Goal: Check status: Check status

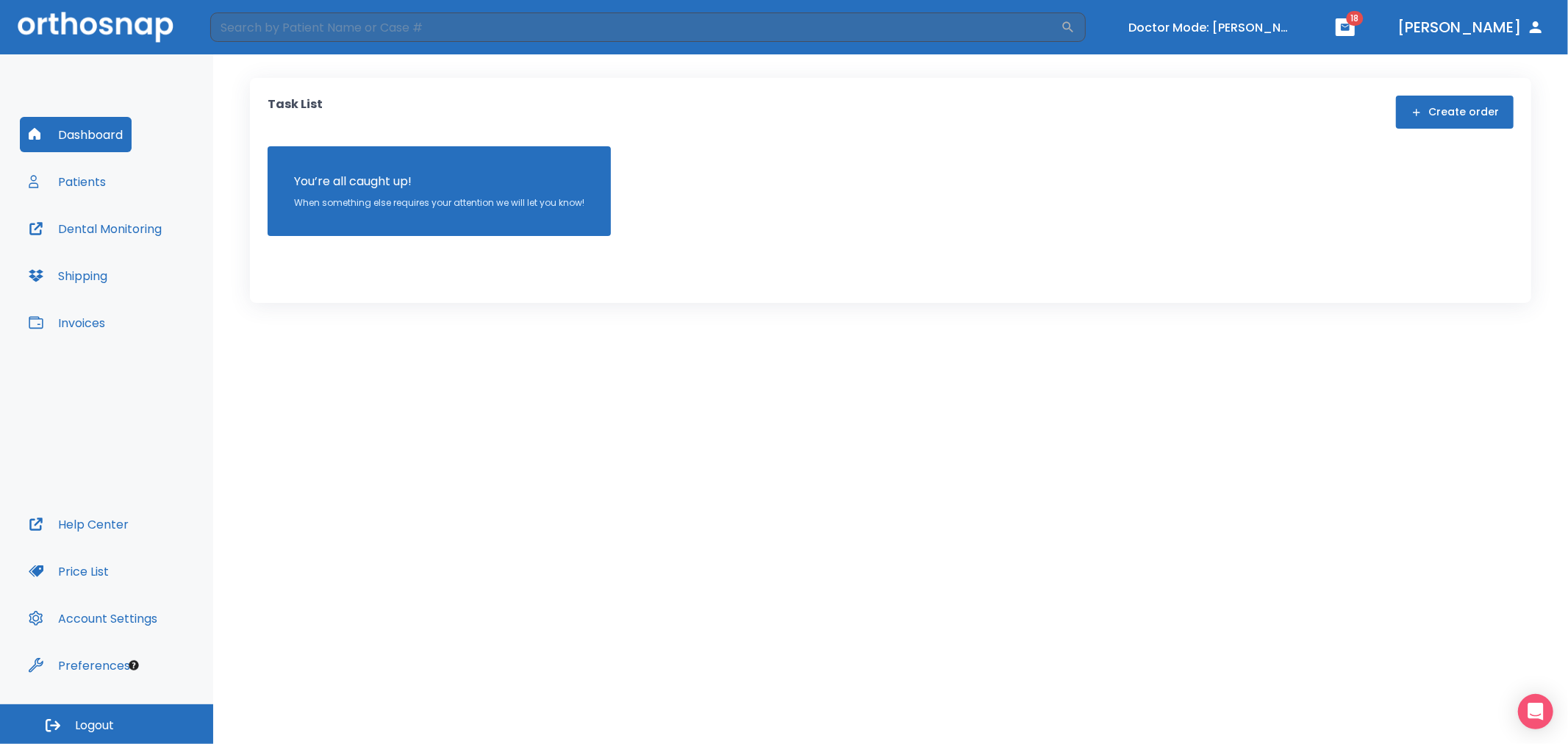
click at [101, 187] on button "Patients" at bounding box center [67, 181] width 95 height 35
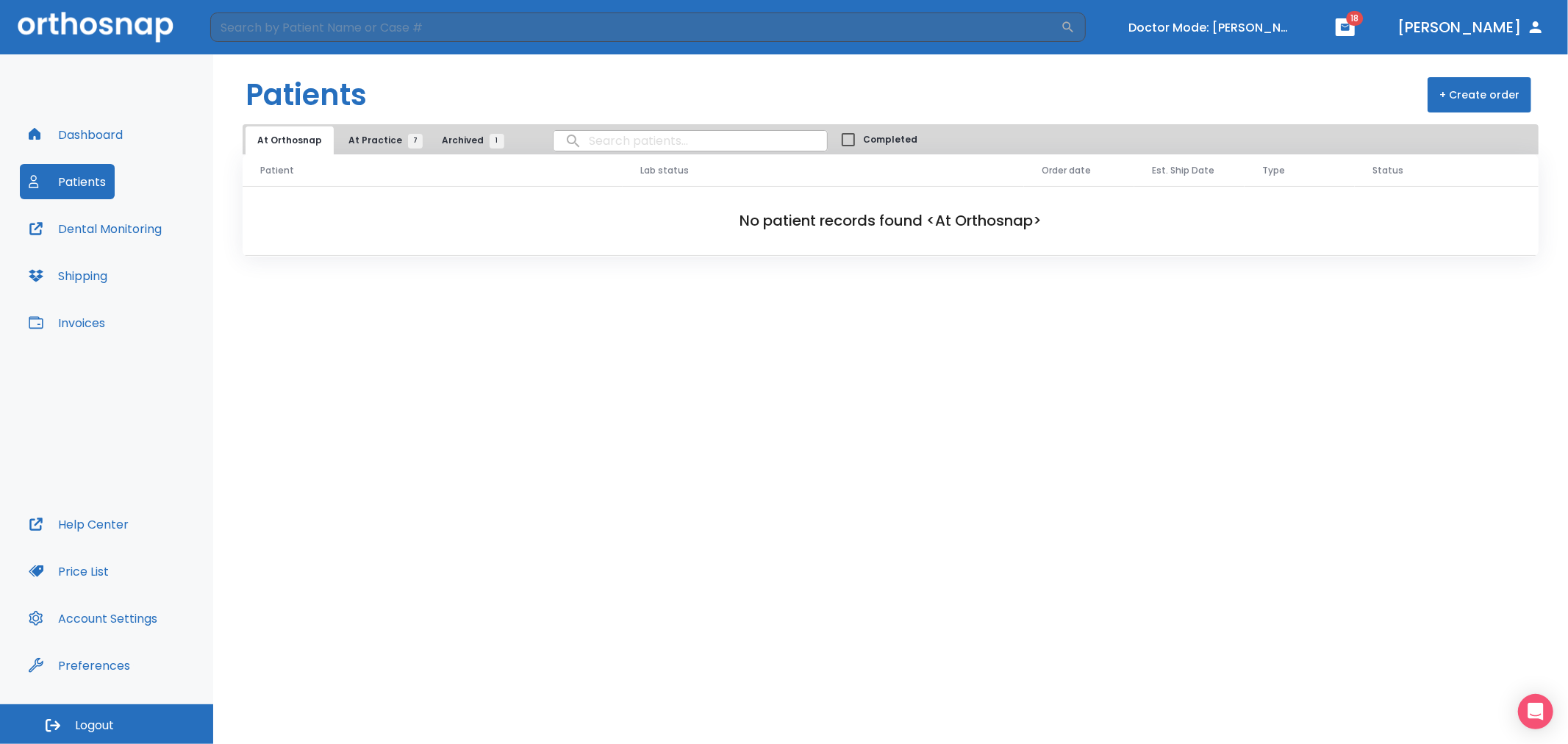
click at [365, 148] on button "At Practice 7" at bounding box center [382, 140] width 90 height 28
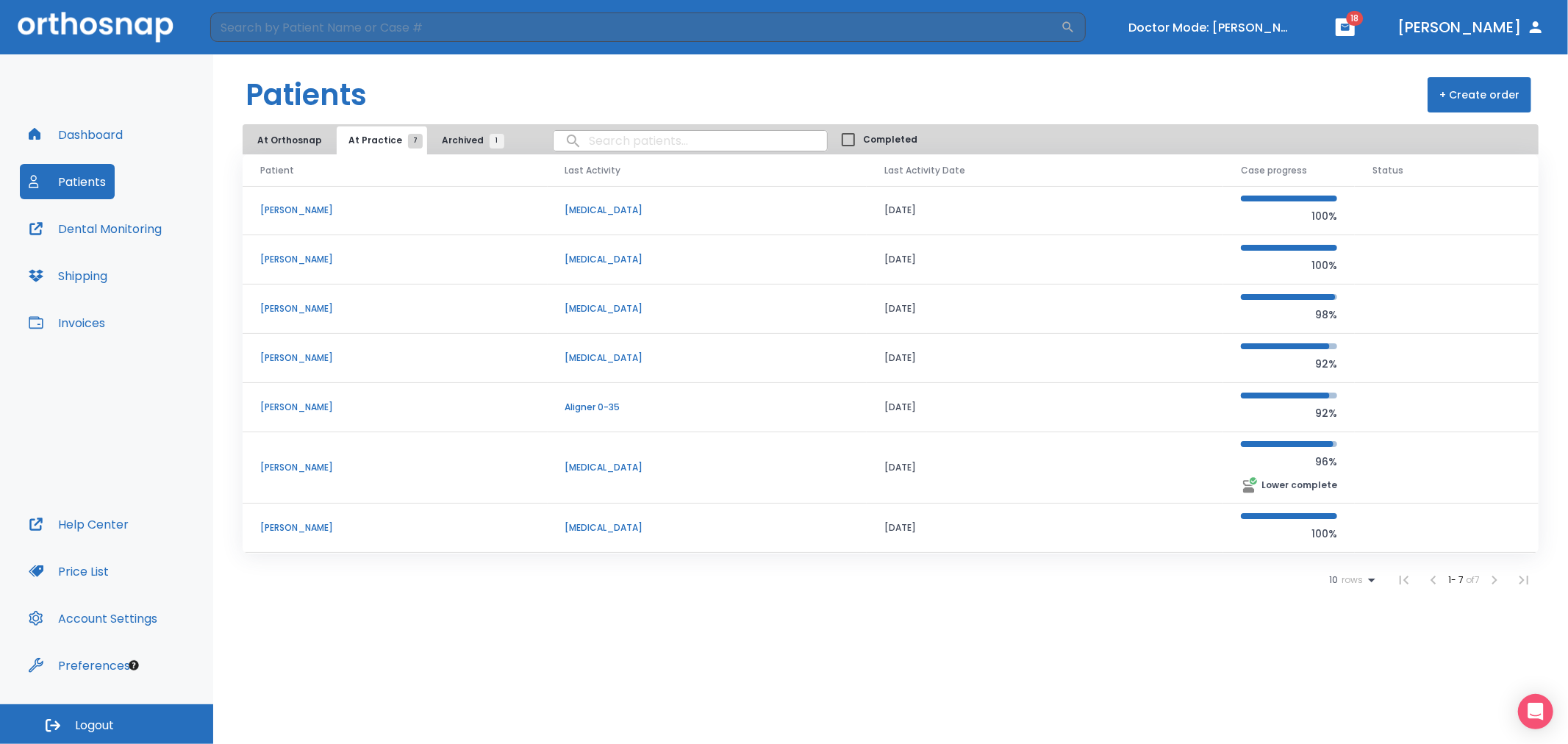
click at [300, 523] on p "[PERSON_NAME]" at bounding box center [395, 528] width 270 height 14
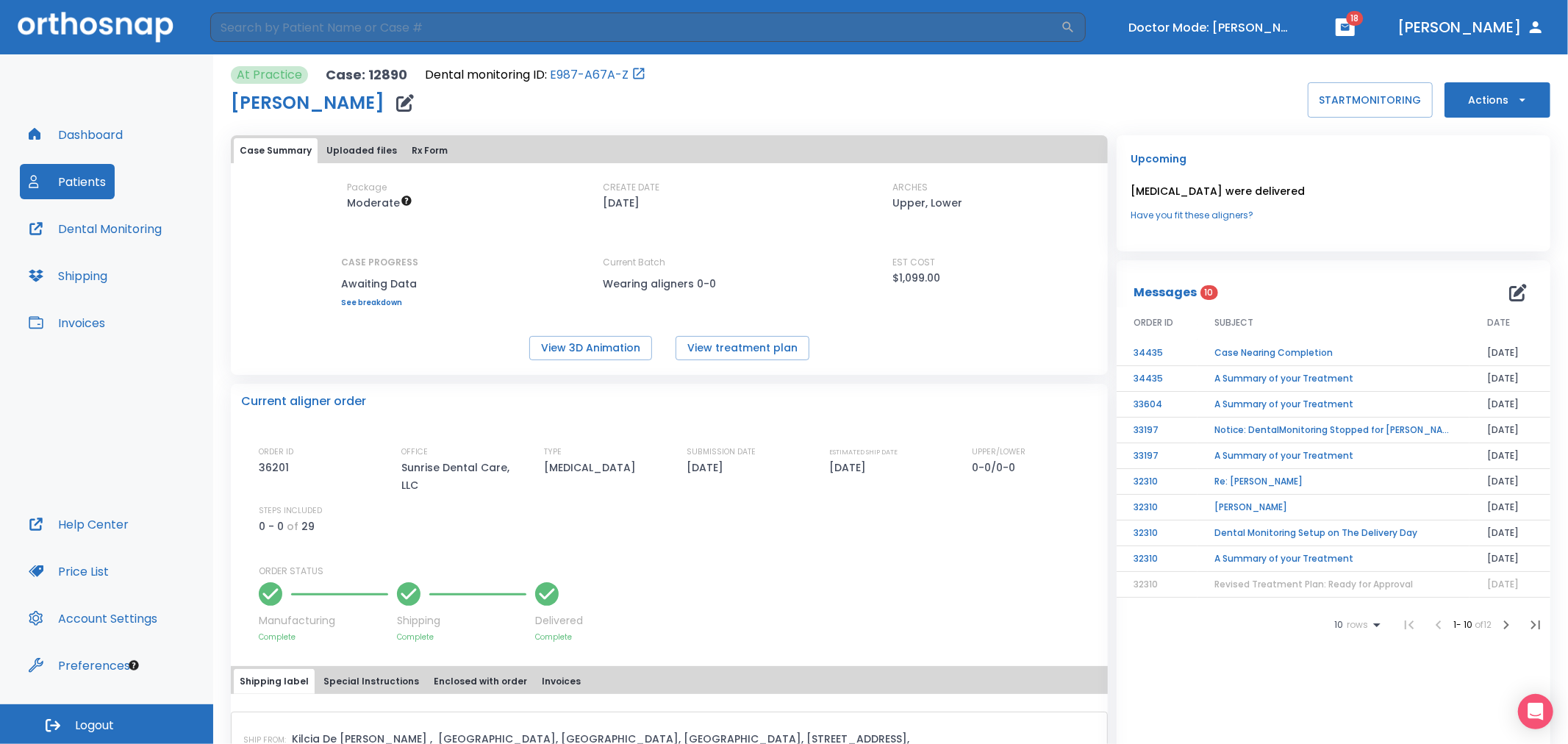
click at [416, 147] on button "Rx Form" at bounding box center [429, 151] width 47 height 25
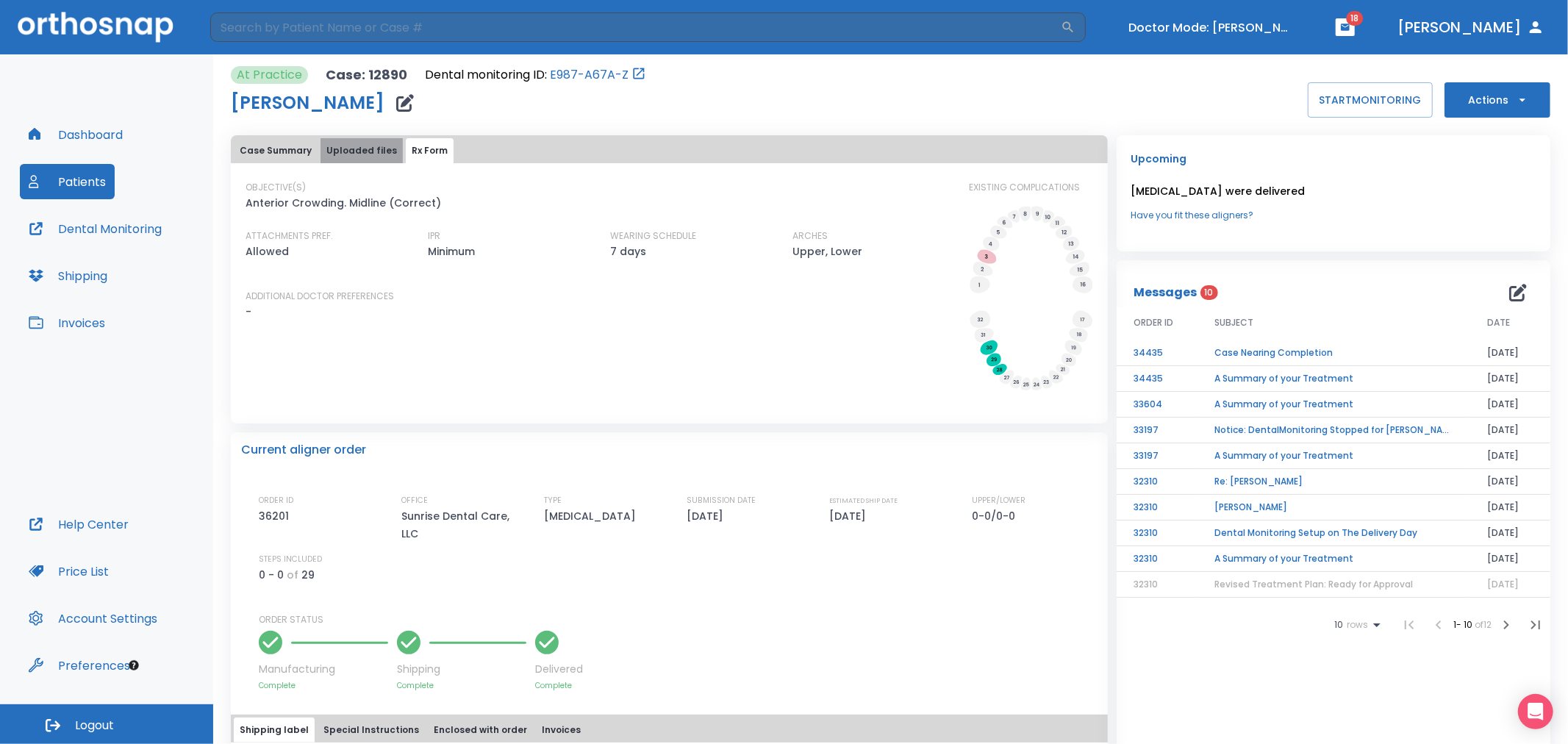
click at [368, 151] on button "Uploaded files" at bounding box center [361, 151] width 82 height 25
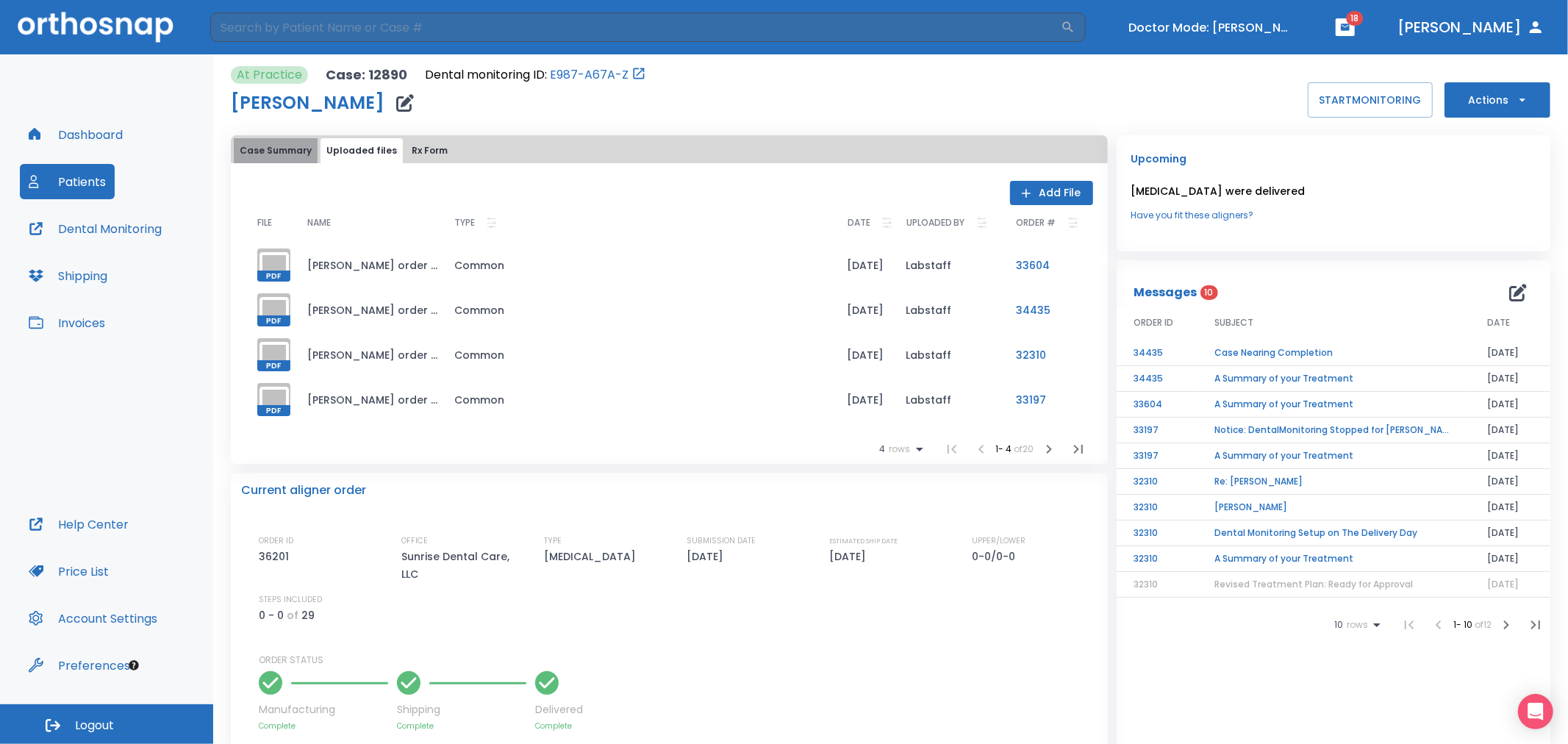
click at [290, 157] on button "Case Summary" at bounding box center [275, 151] width 84 height 25
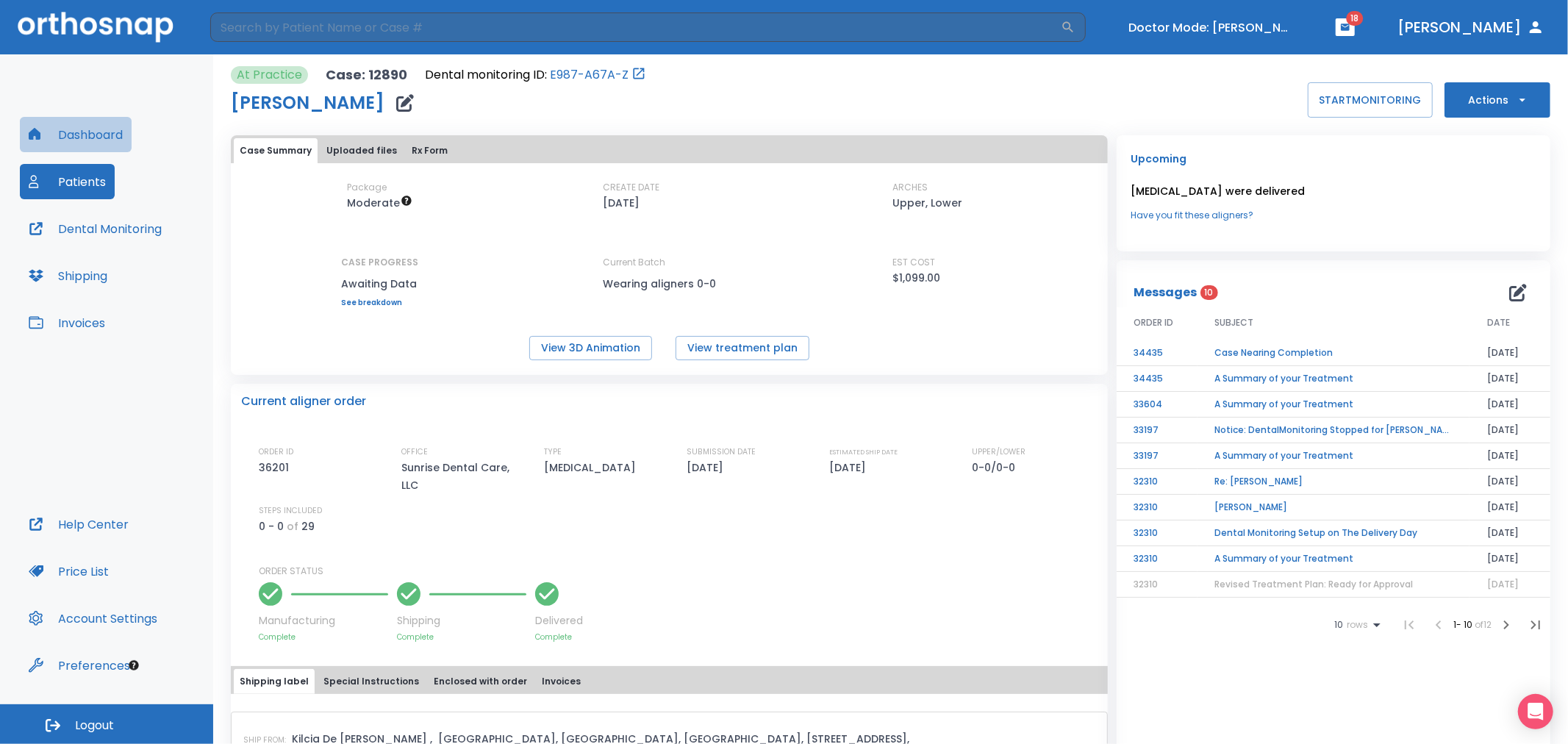
click at [81, 128] on button "Dashboard" at bounding box center [75, 134] width 111 height 35
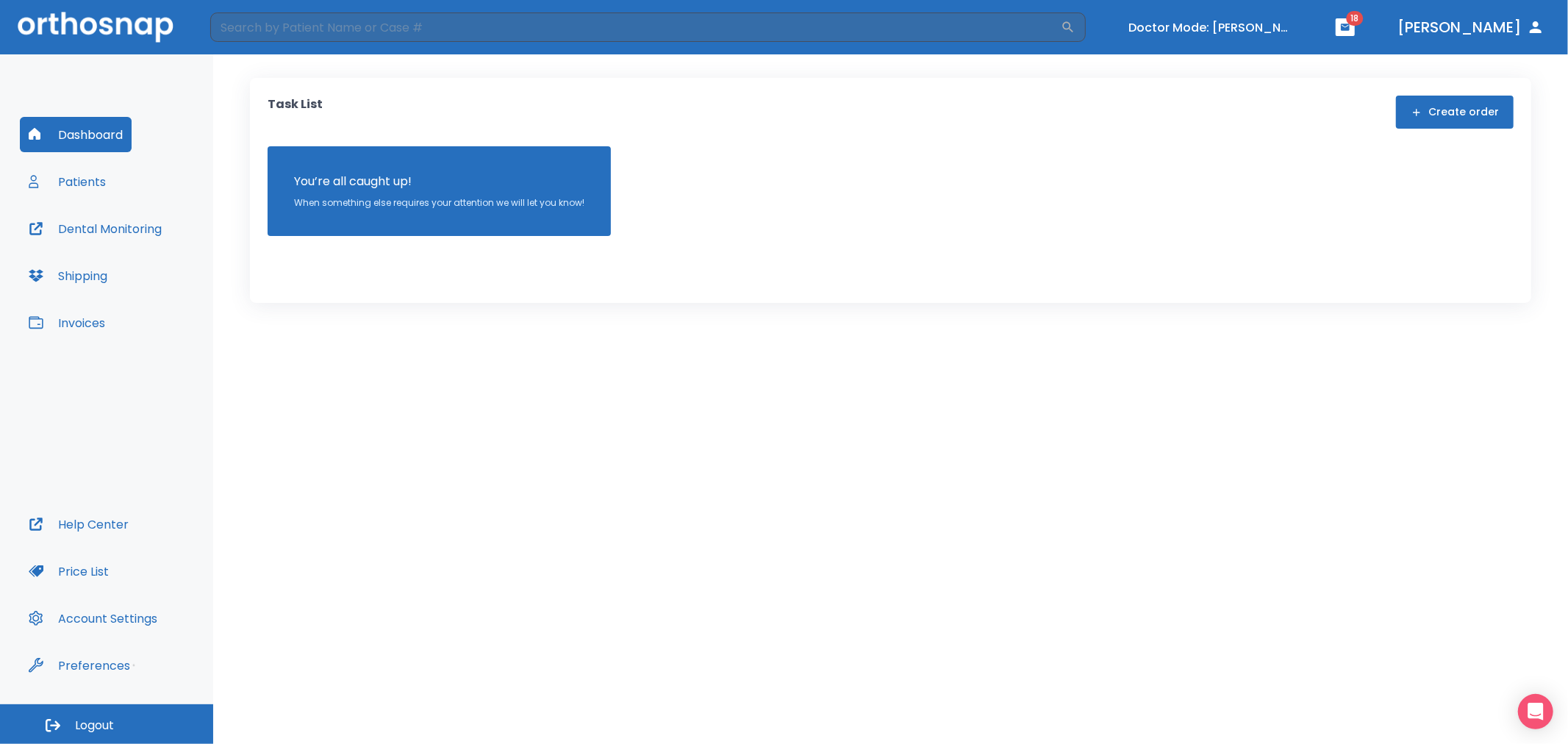
click at [91, 194] on button "Patients" at bounding box center [67, 181] width 95 height 35
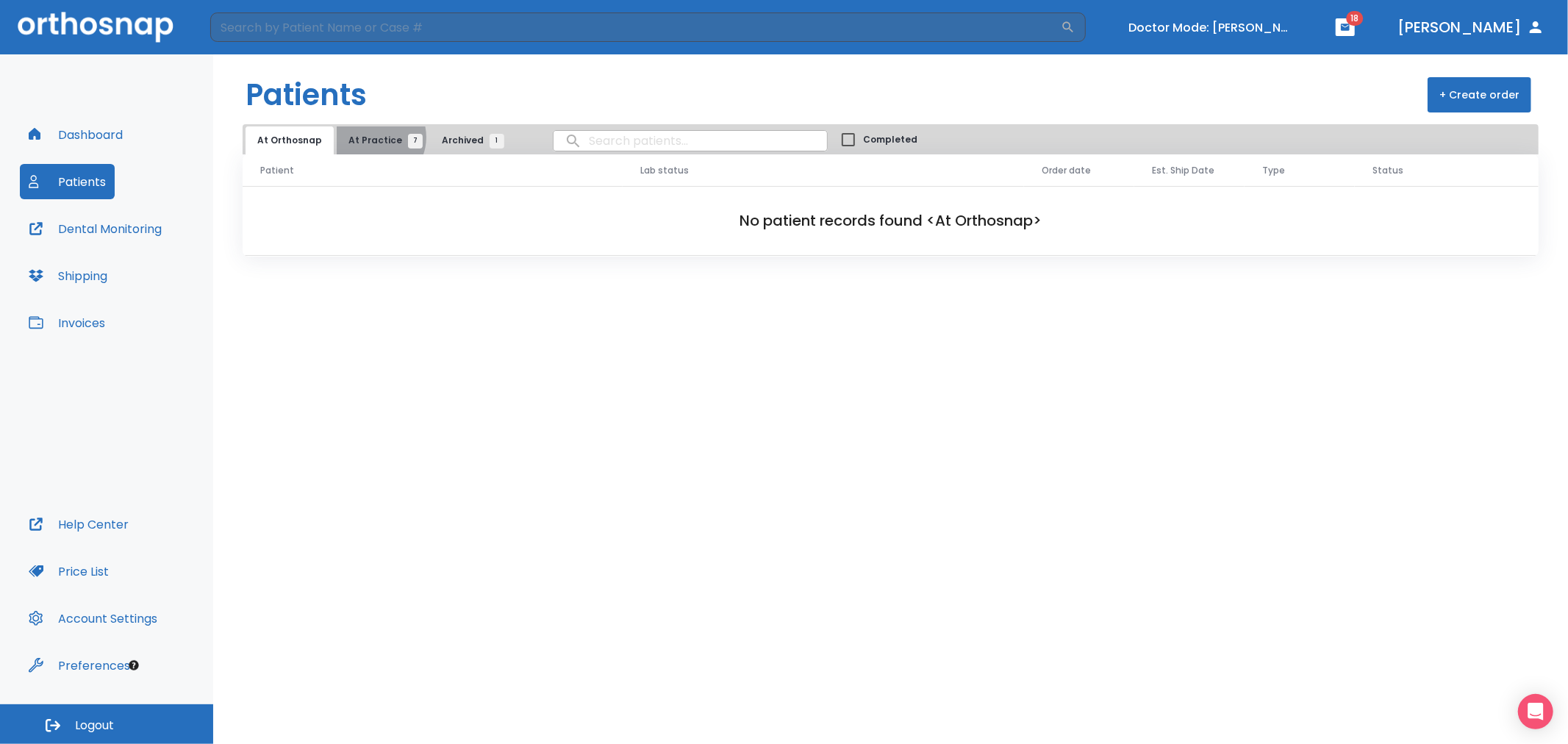
click at [368, 137] on span "At Practice 7" at bounding box center [382, 141] width 67 height 14
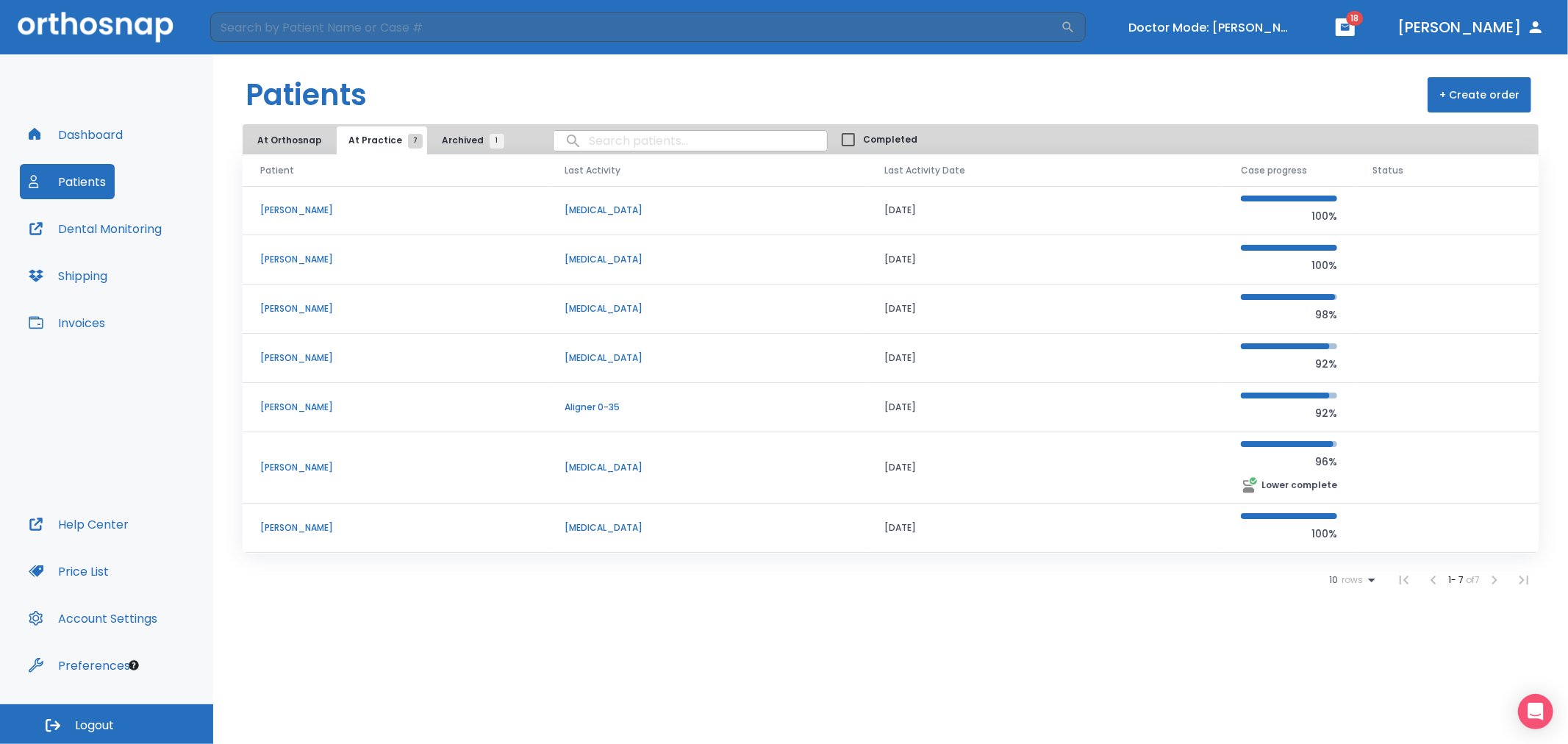
click at [307, 532] on p "[PERSON_NAME]" at bounding box center [395, 528] width 270 height 14
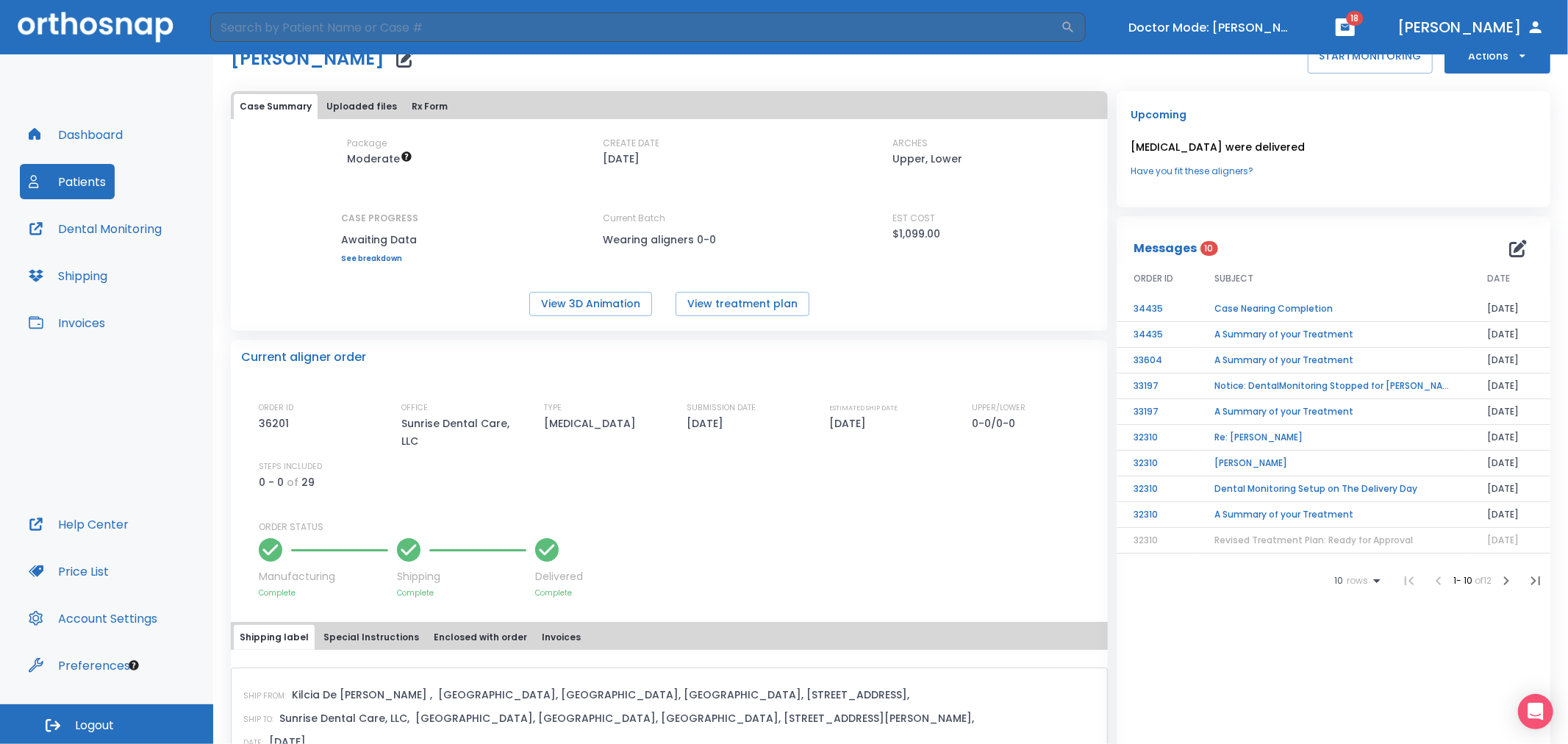
scroll to position [5, 0]
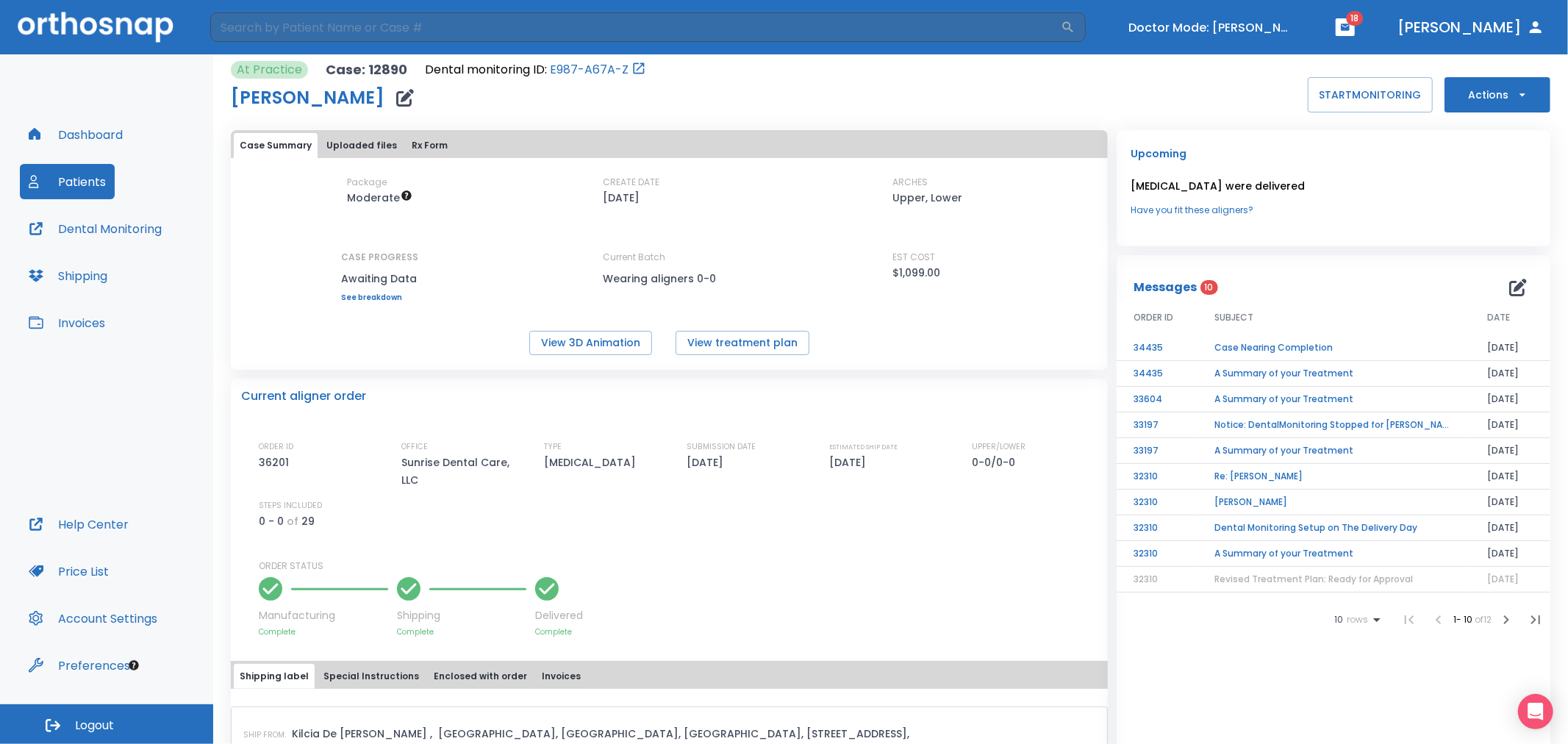
click at [386, 669] on button "Special Instructions" at bounding box center [371, 676] width 108 height 25
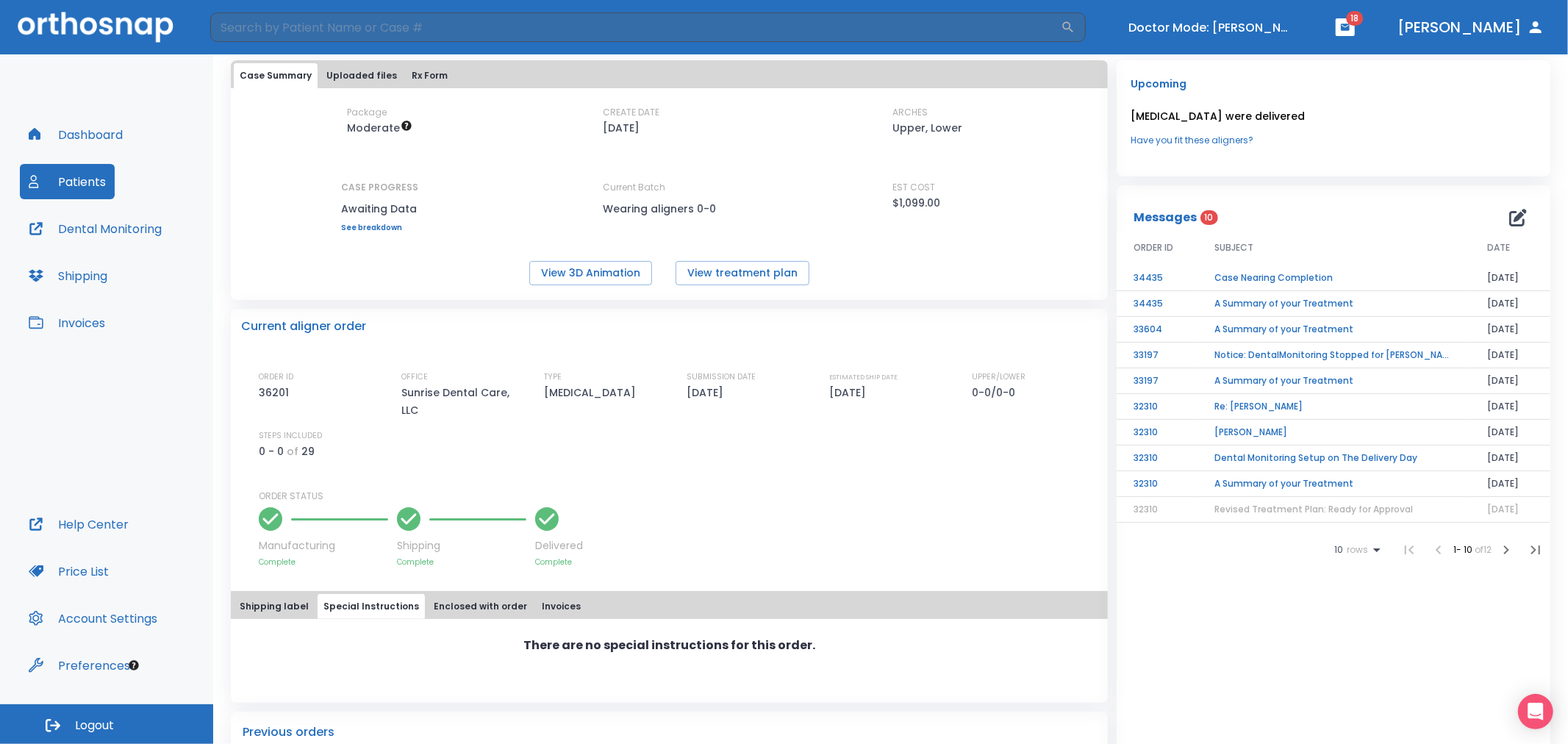
scroll to position [169, 0]
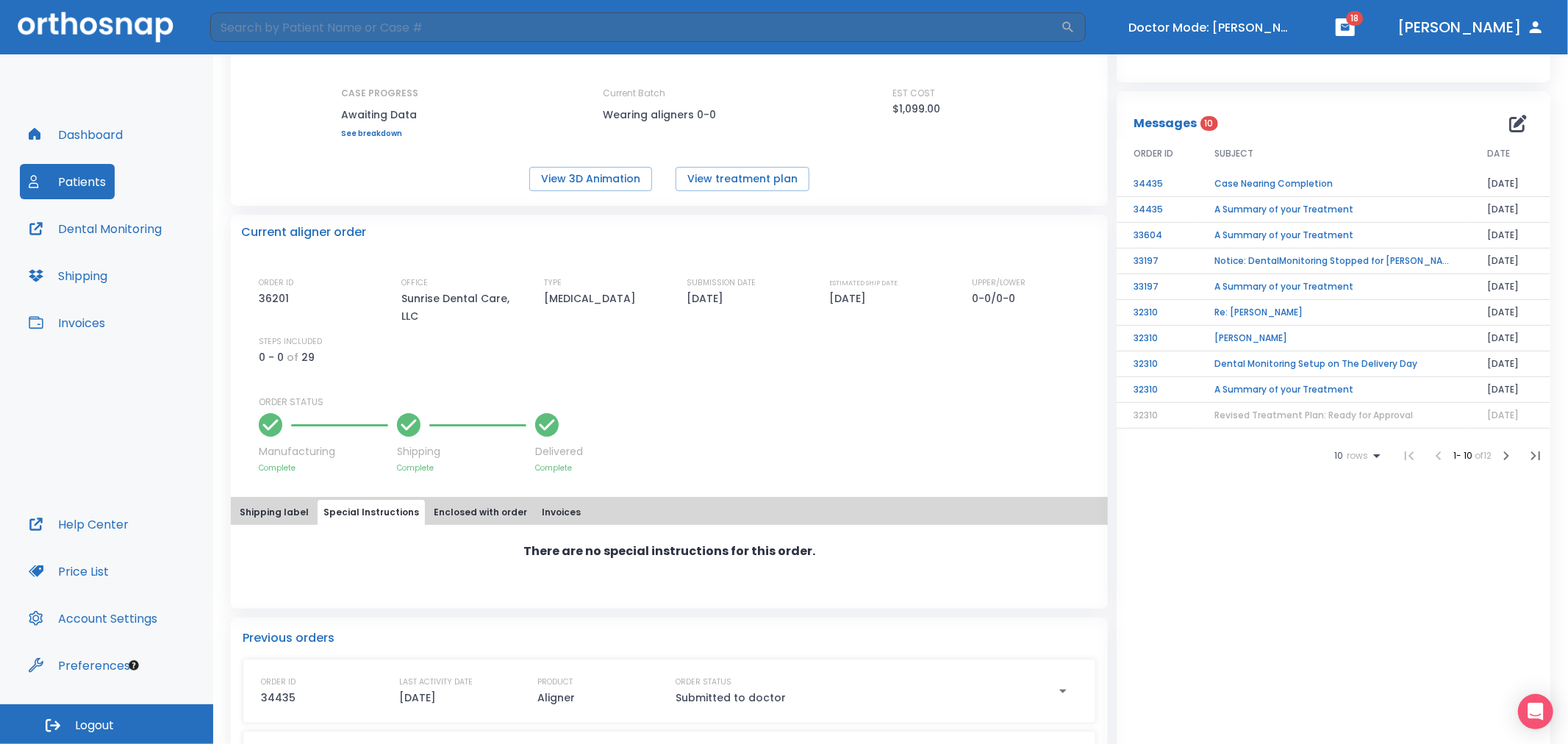
click at [467, 495] on div "Current aligner order ORDER ID 36201 OFFICE Sunrise Dental Care, LLC TYPE Retai…" at bounding box center [670, 411] width 877 height 394
click at [465, 505] on button "Enclosed with order" at bounding box center [480, 512] width 105 height 25
click at [536, 511] on button "Invoices" at bounding box center [561, 512] width 50 height 25
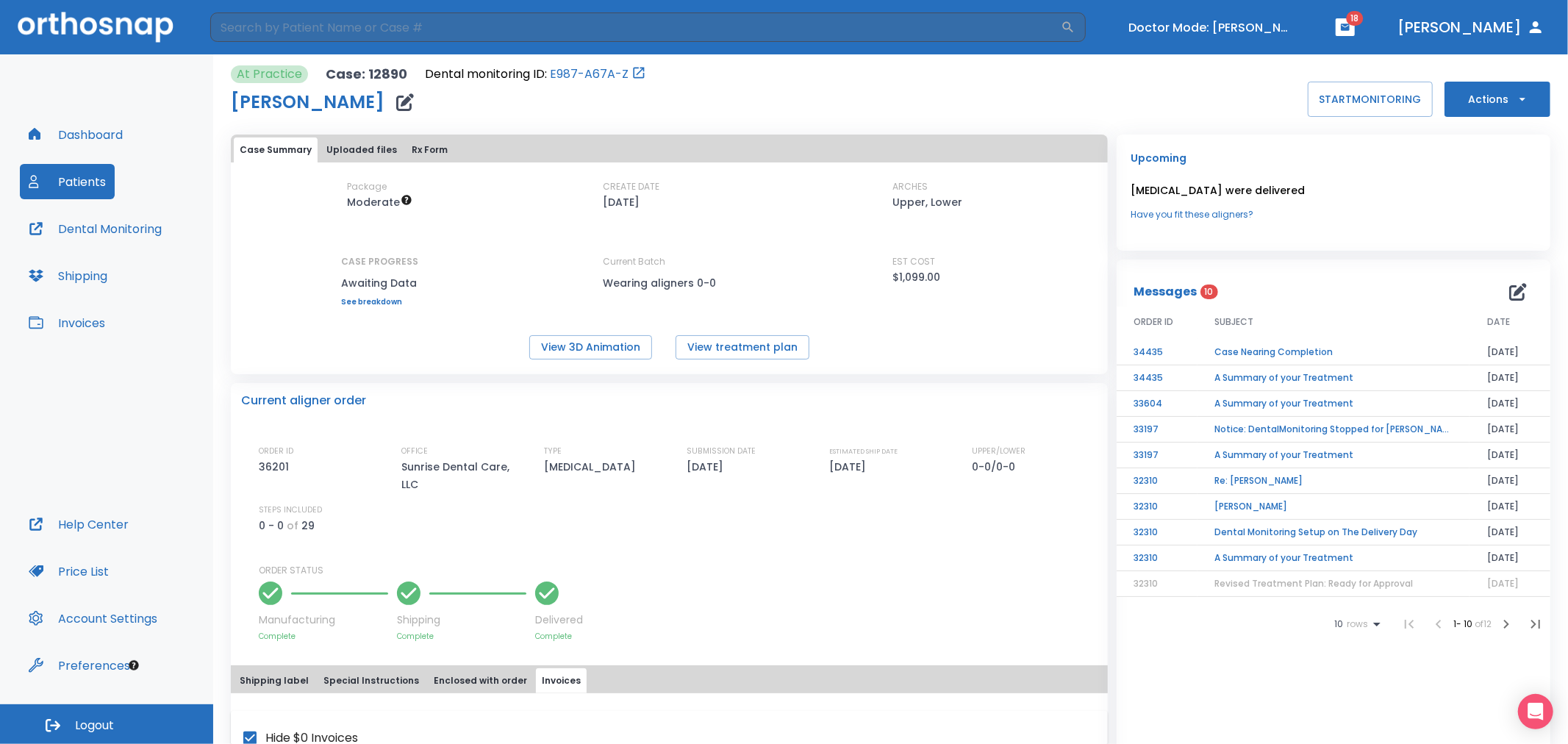
scroll to position [0, 0]
click at [438, 25] on input "search" at bounding box center [636, 27] width 851 height 29
type input "36201"
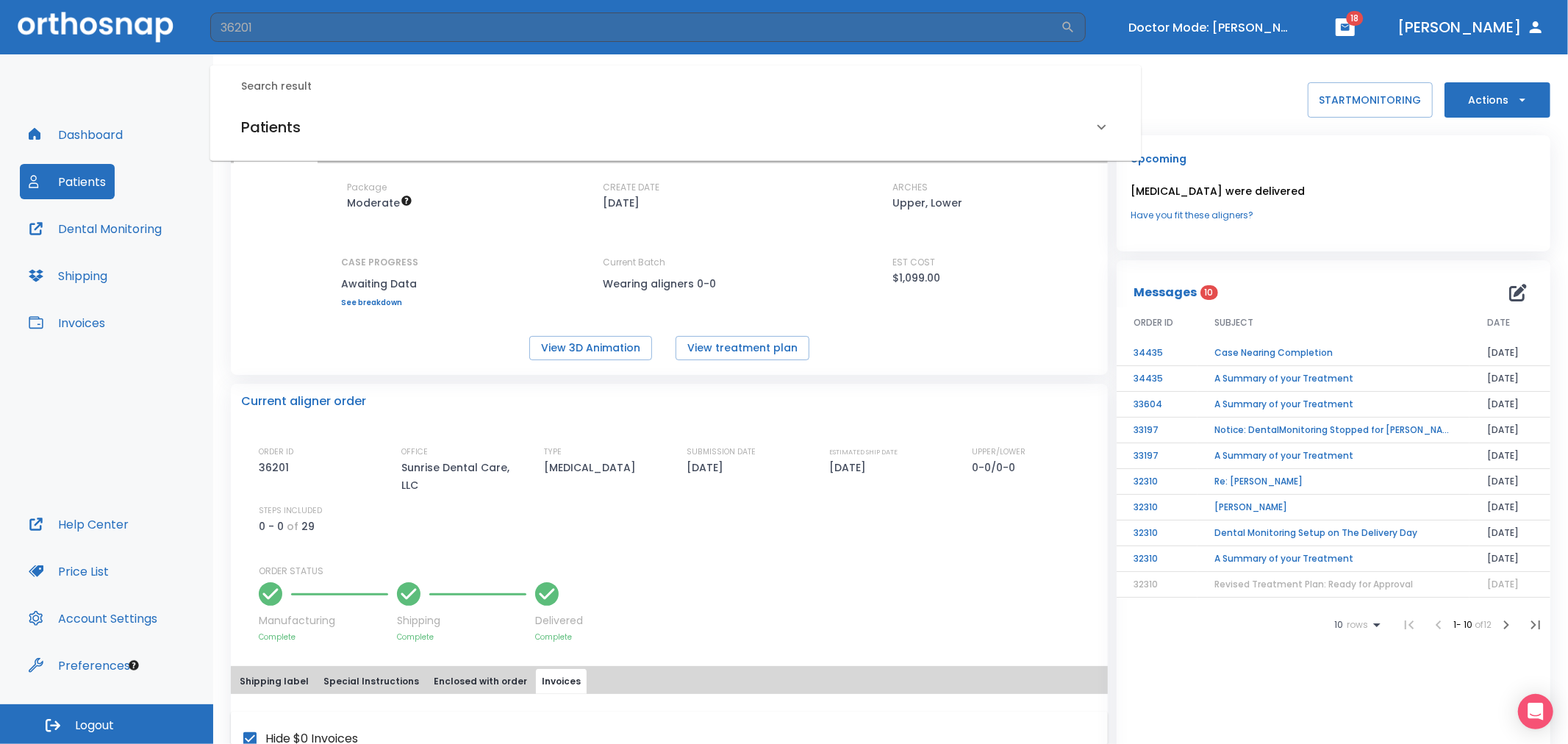
click at [371, 129] on div "Patients" at bounding box center [667, 127] width 852 height 23
click at [351, 179] on h6 "Kelly Parsons (Received by doctor)" at bounding box center [676, 178] width 864 height 20
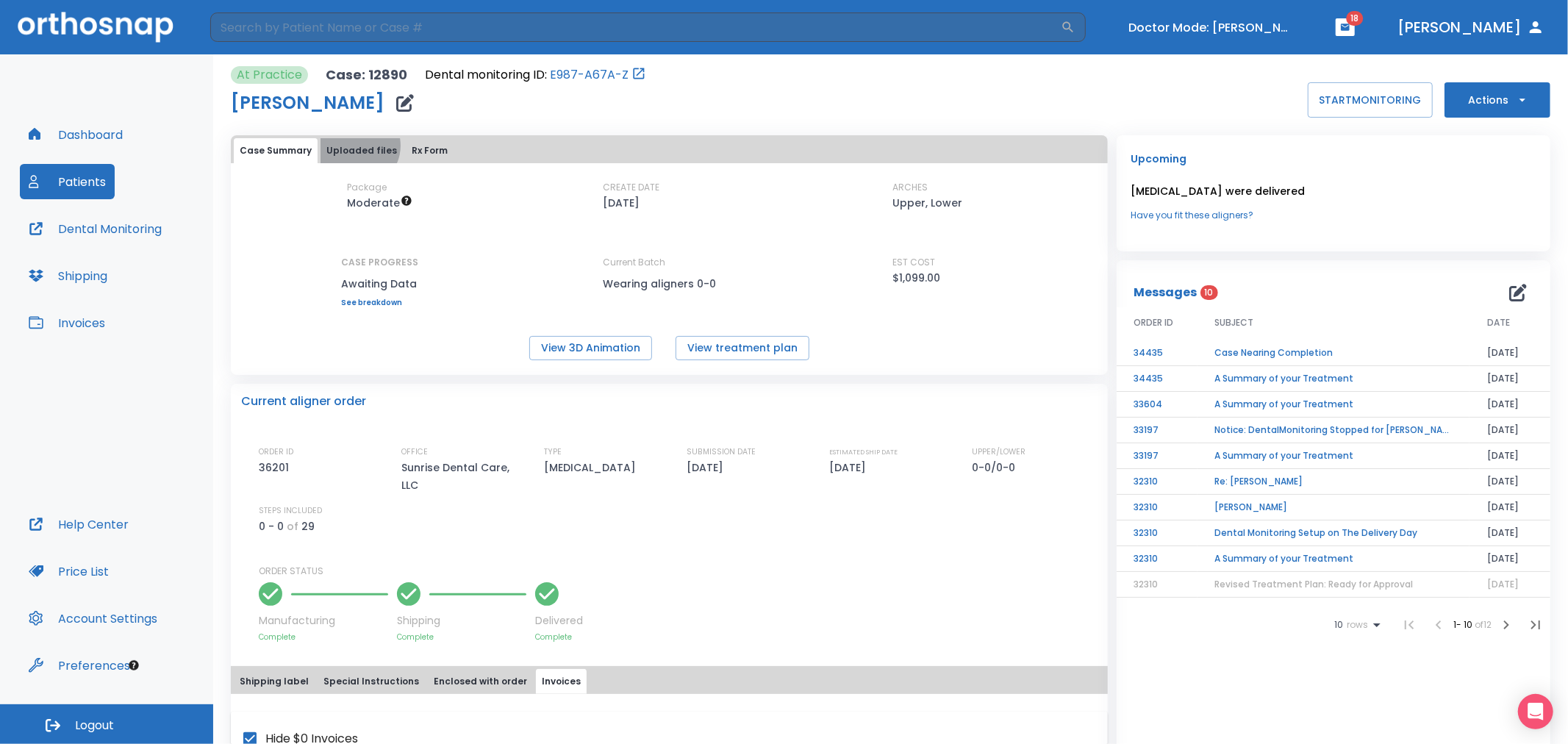
click at [354, 145] on button "Uploaded files" at bounding box center [361, 151] width 82 height 25
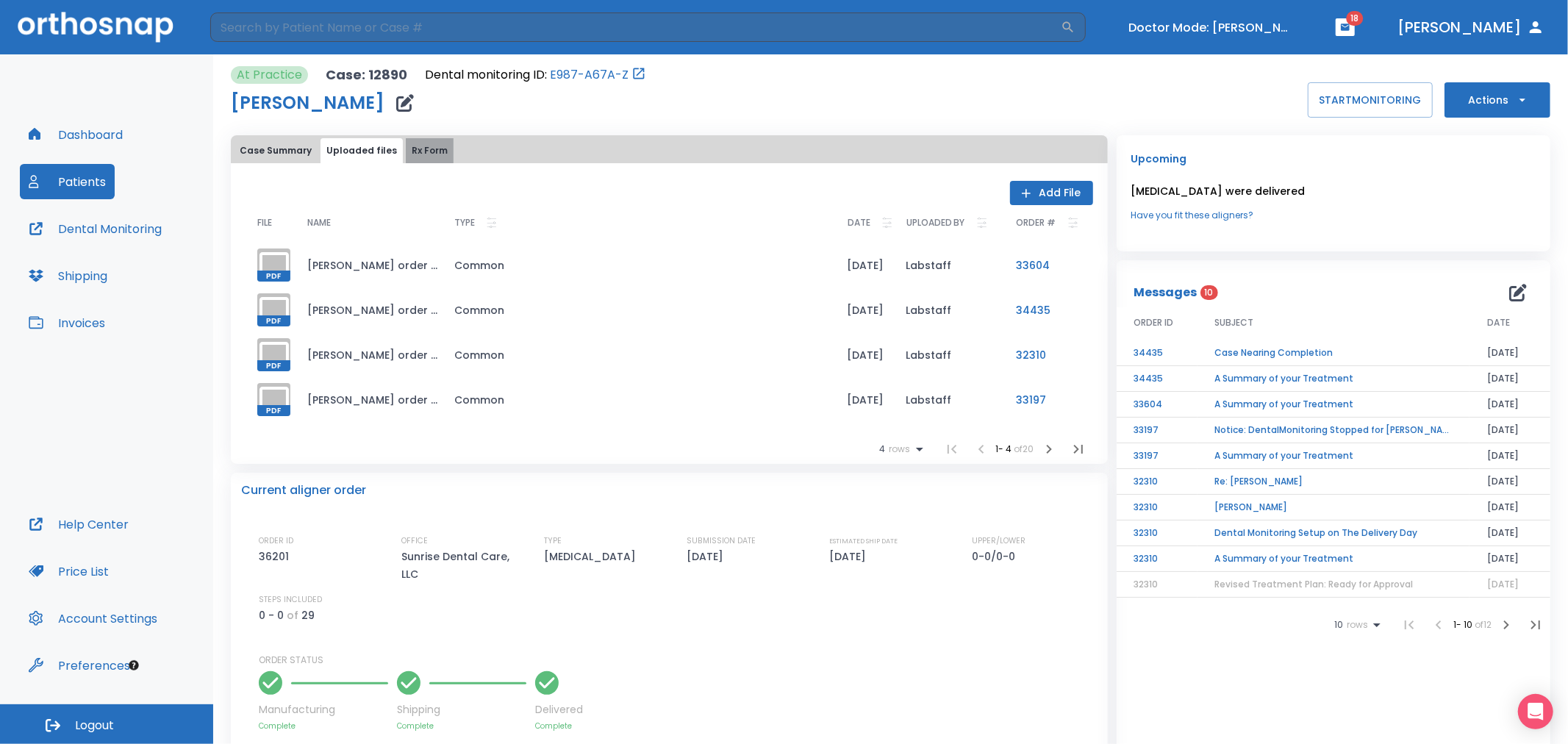
click at [436, 148] on button "Rx Form" at bounding box center [429, 151] width 47 height 25
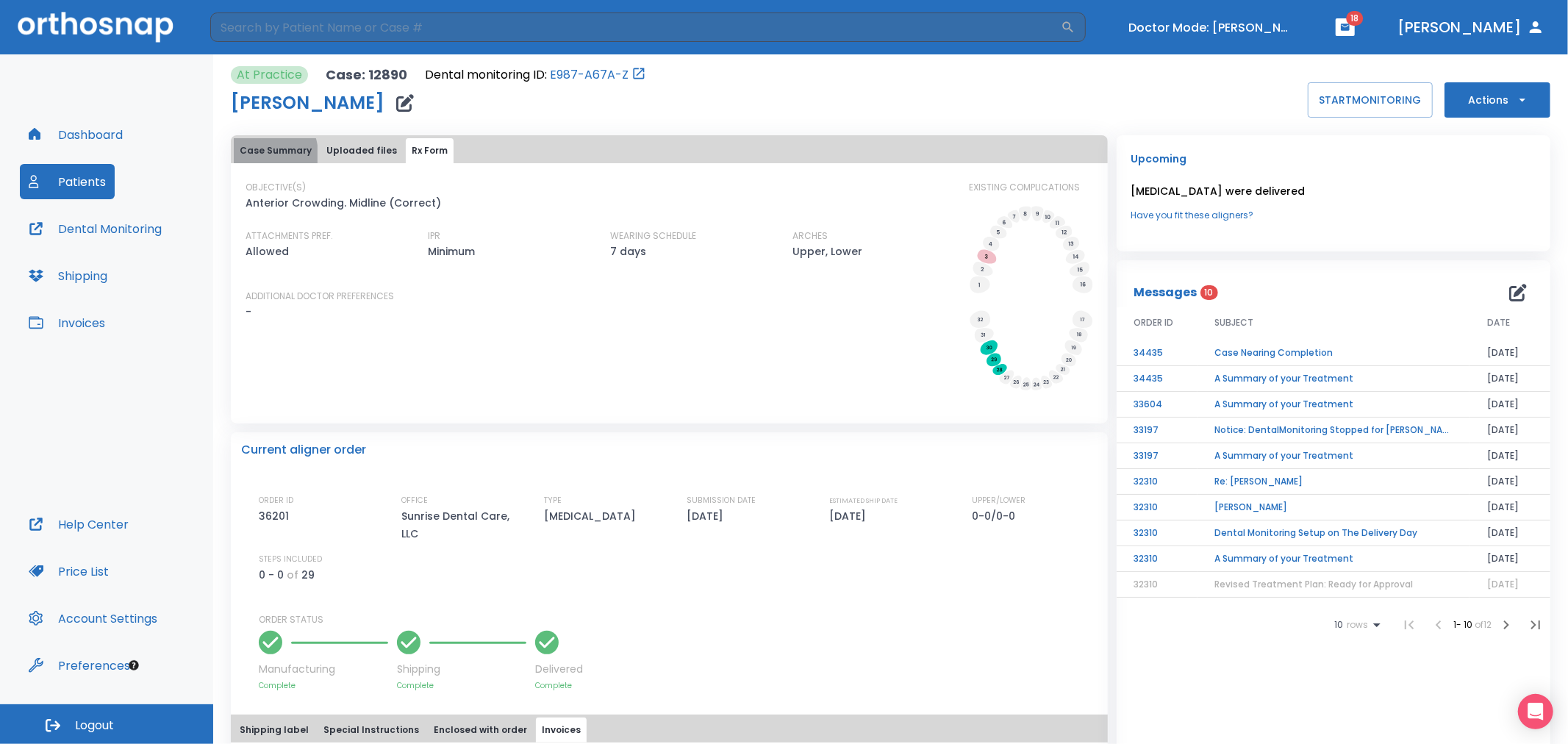
click at [261, 154] on button "Case Summary" at bounding box center [275, 151] width 84 height 25
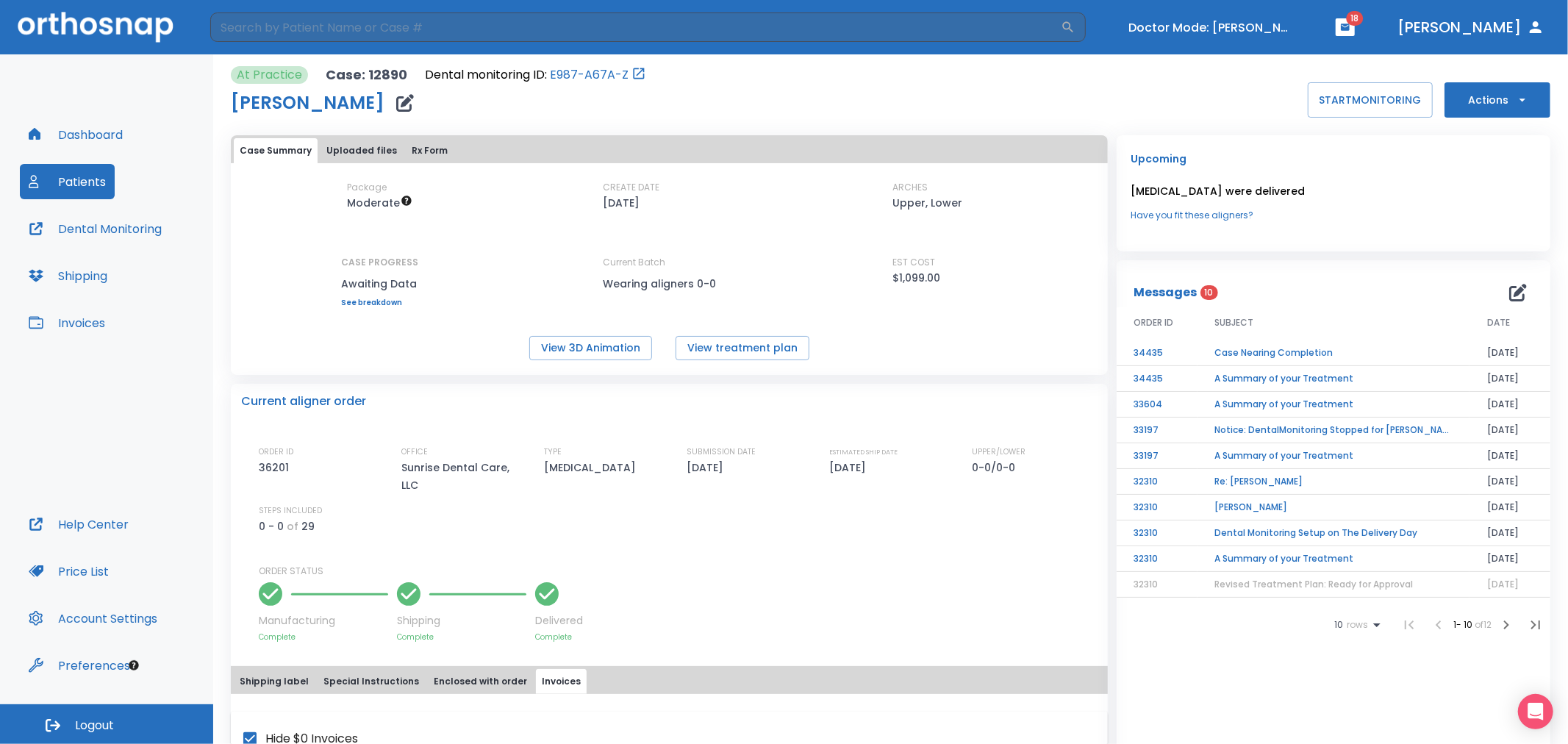
click at [270, 669] on button "Shipping label" at bounding box center [273, 681] width 81 height 25
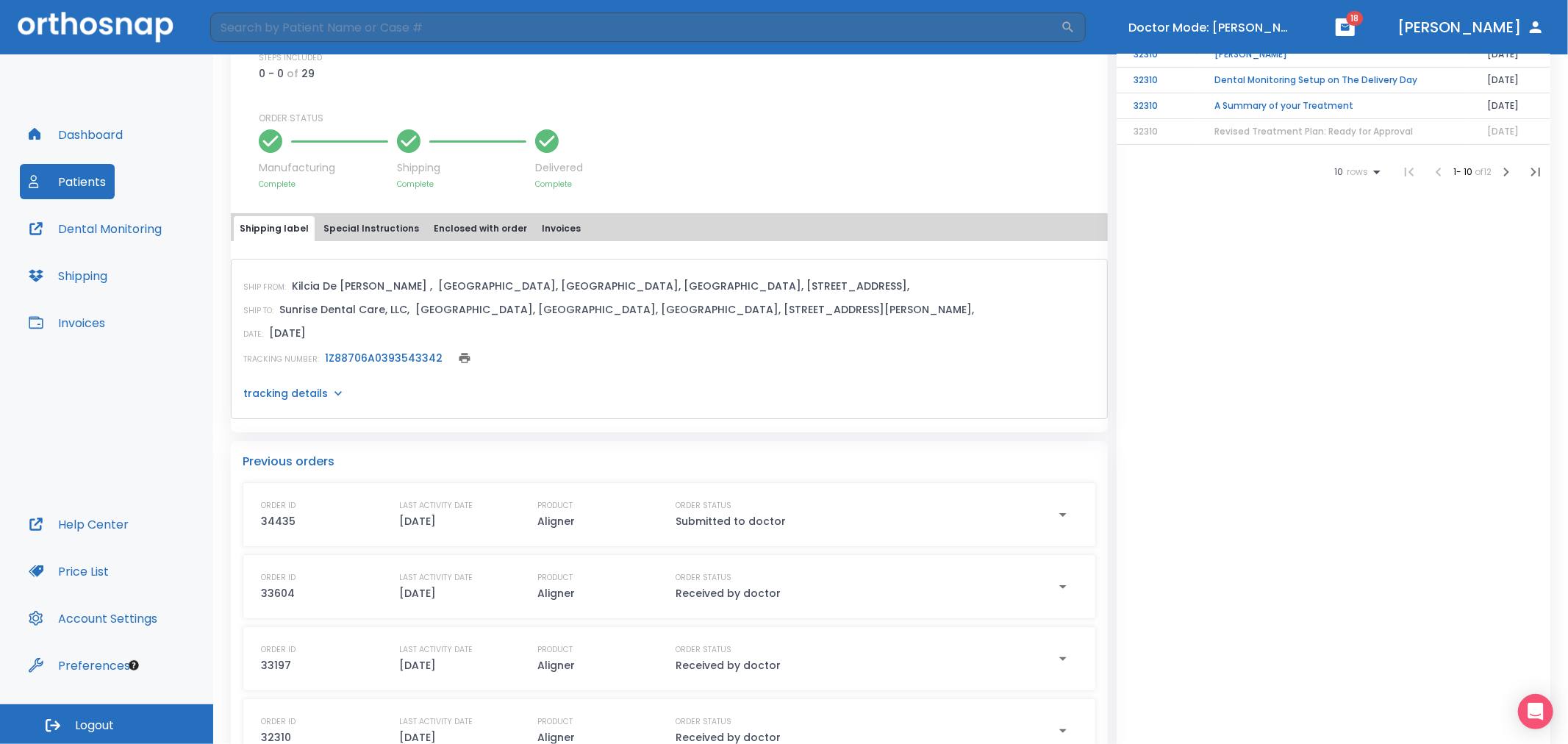
scroll to position [489, 0]
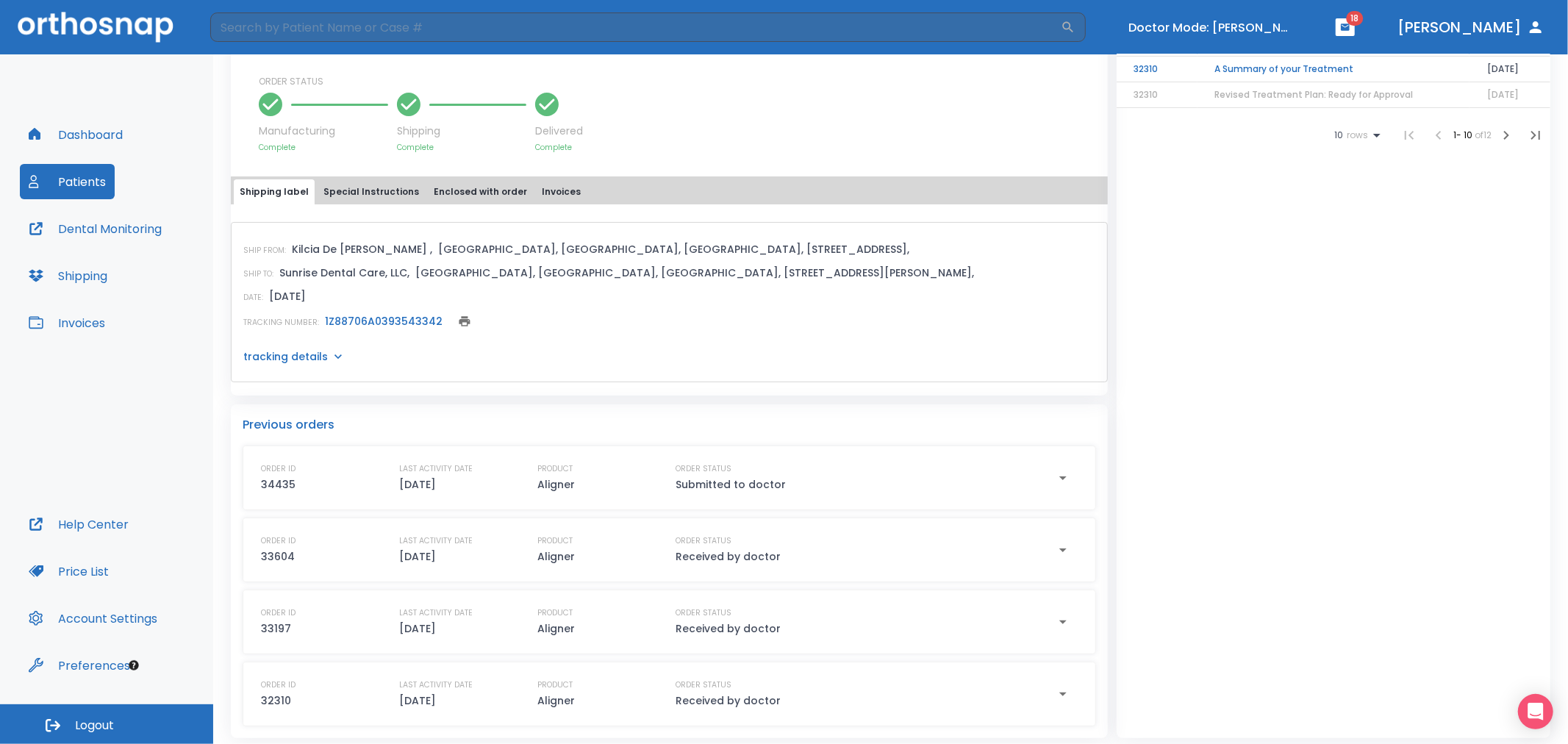
click at [310, 421] on p "Previous orders" at bounding box center [669, 425] width 853 height 17
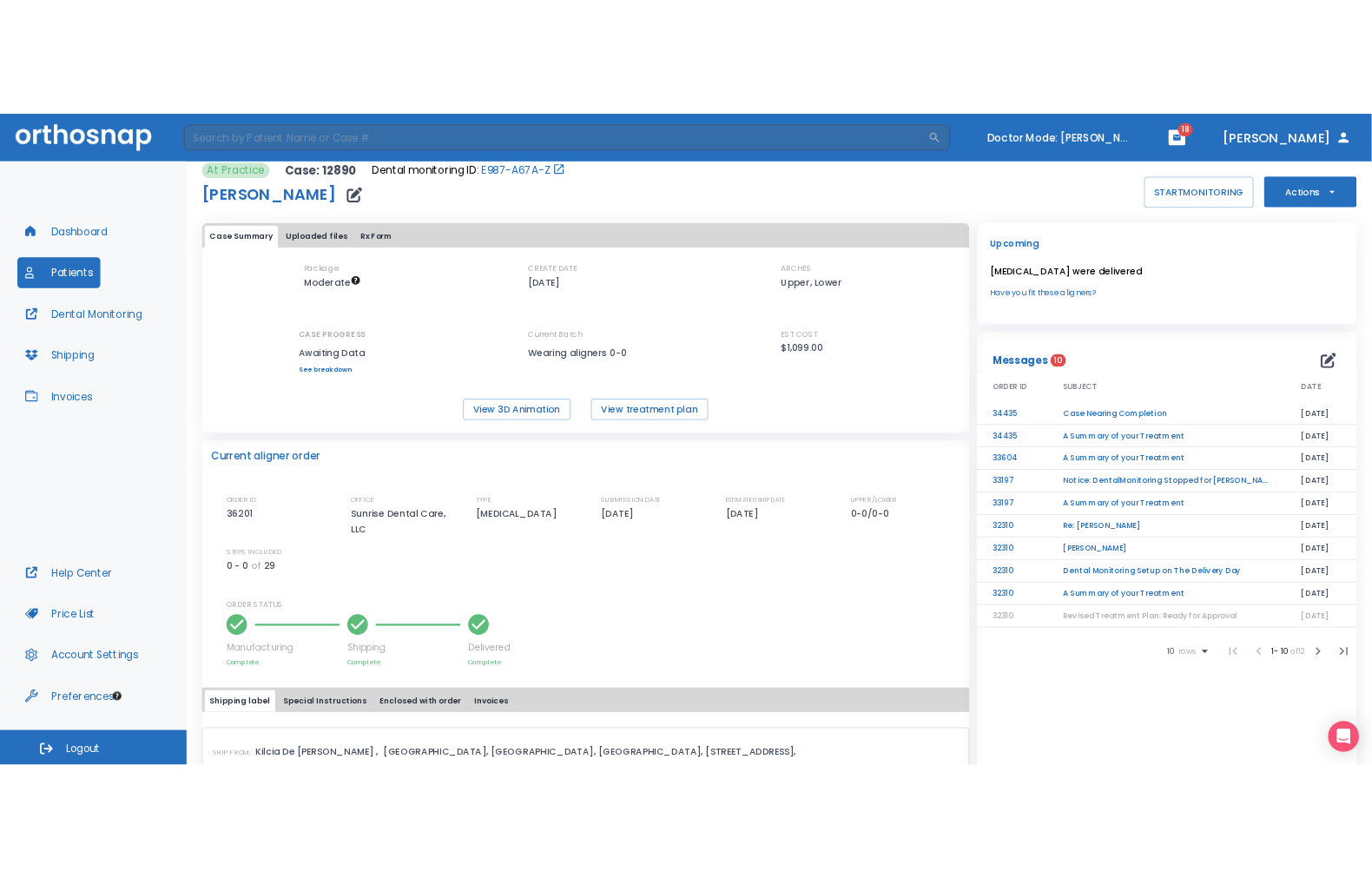
scroll to position [0, 0]
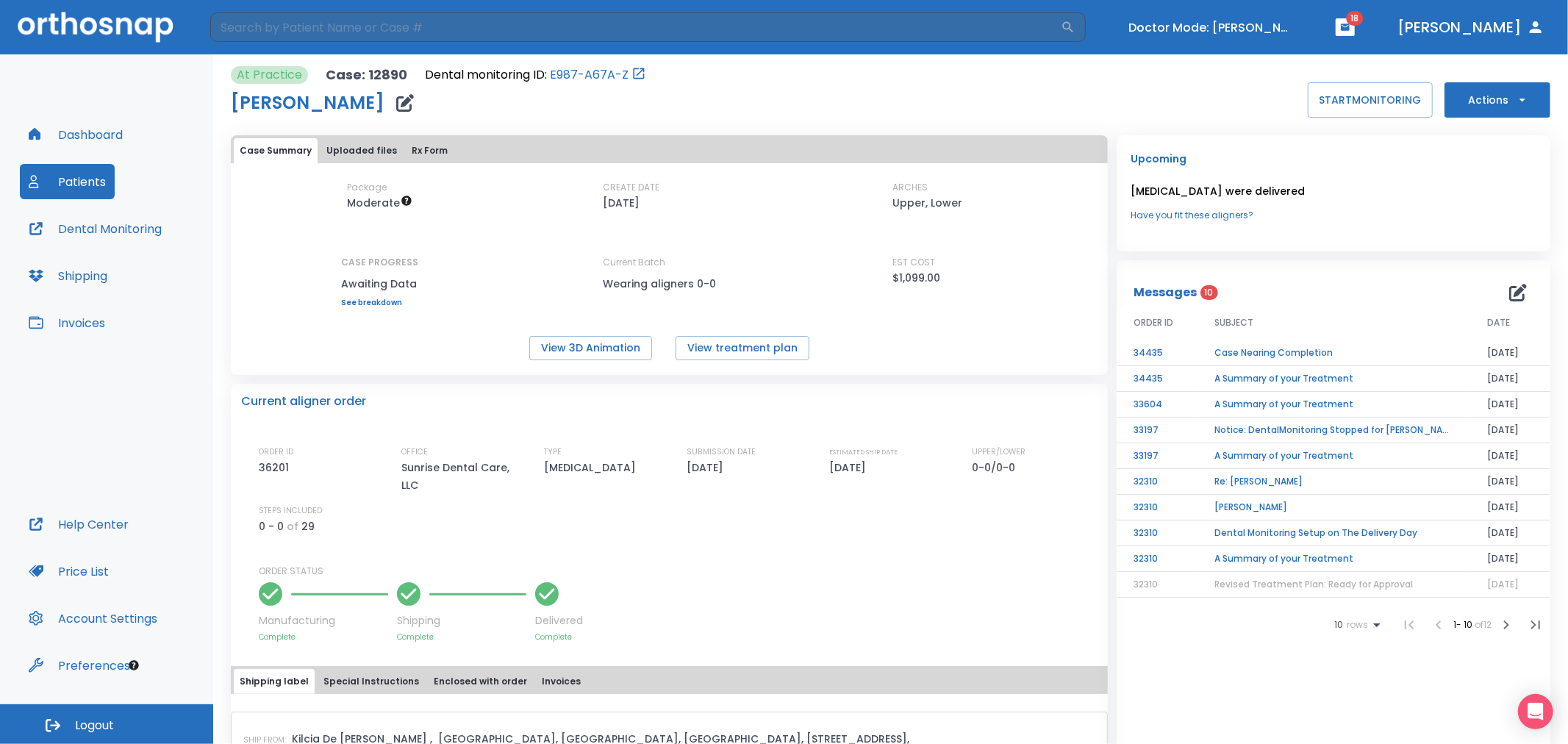
click at [396, 104] on icon "button" at bounding box center [404, 102] width 17 height 17
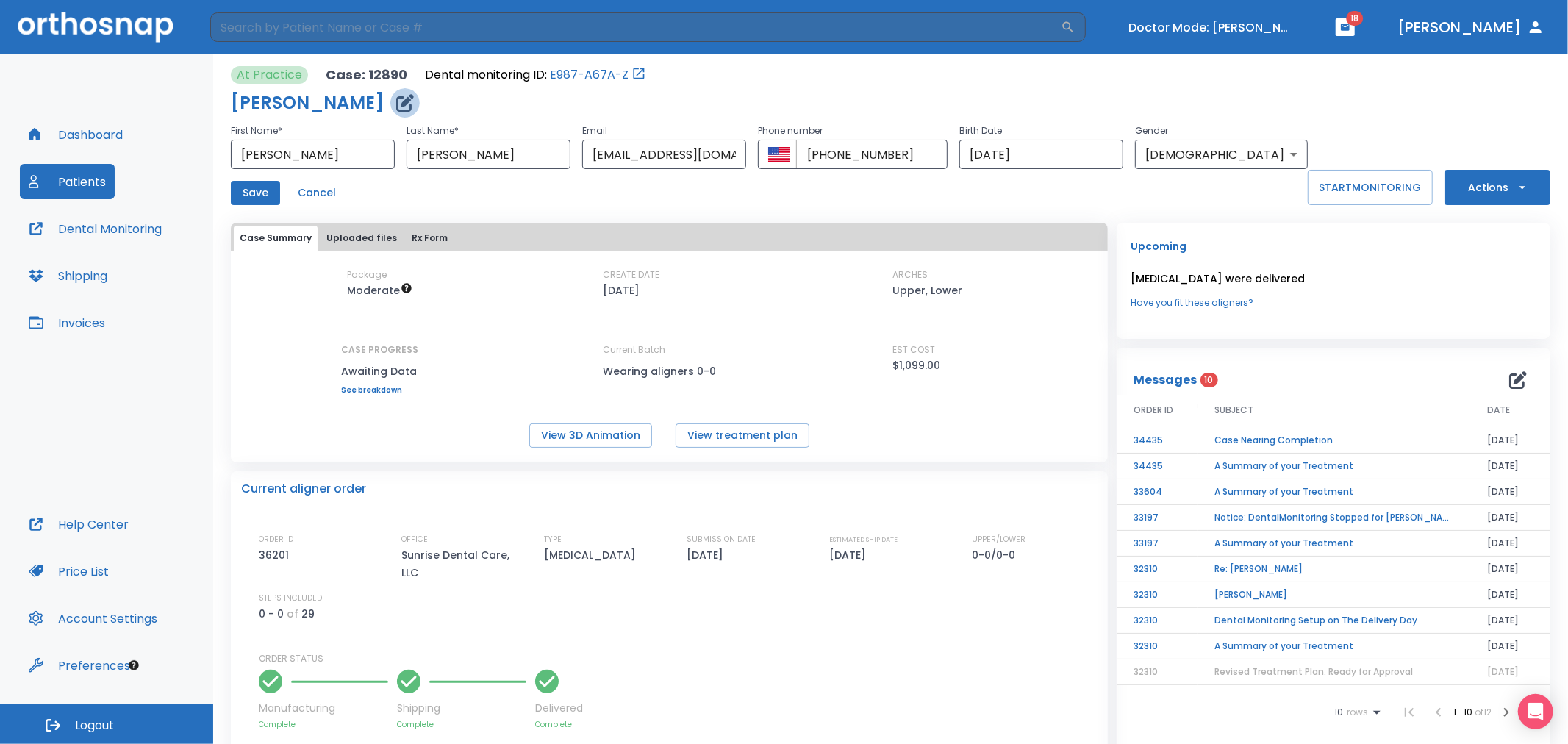
click at [396, 108] on icon "button" at bounding box center [404, 102] width 17 height 17
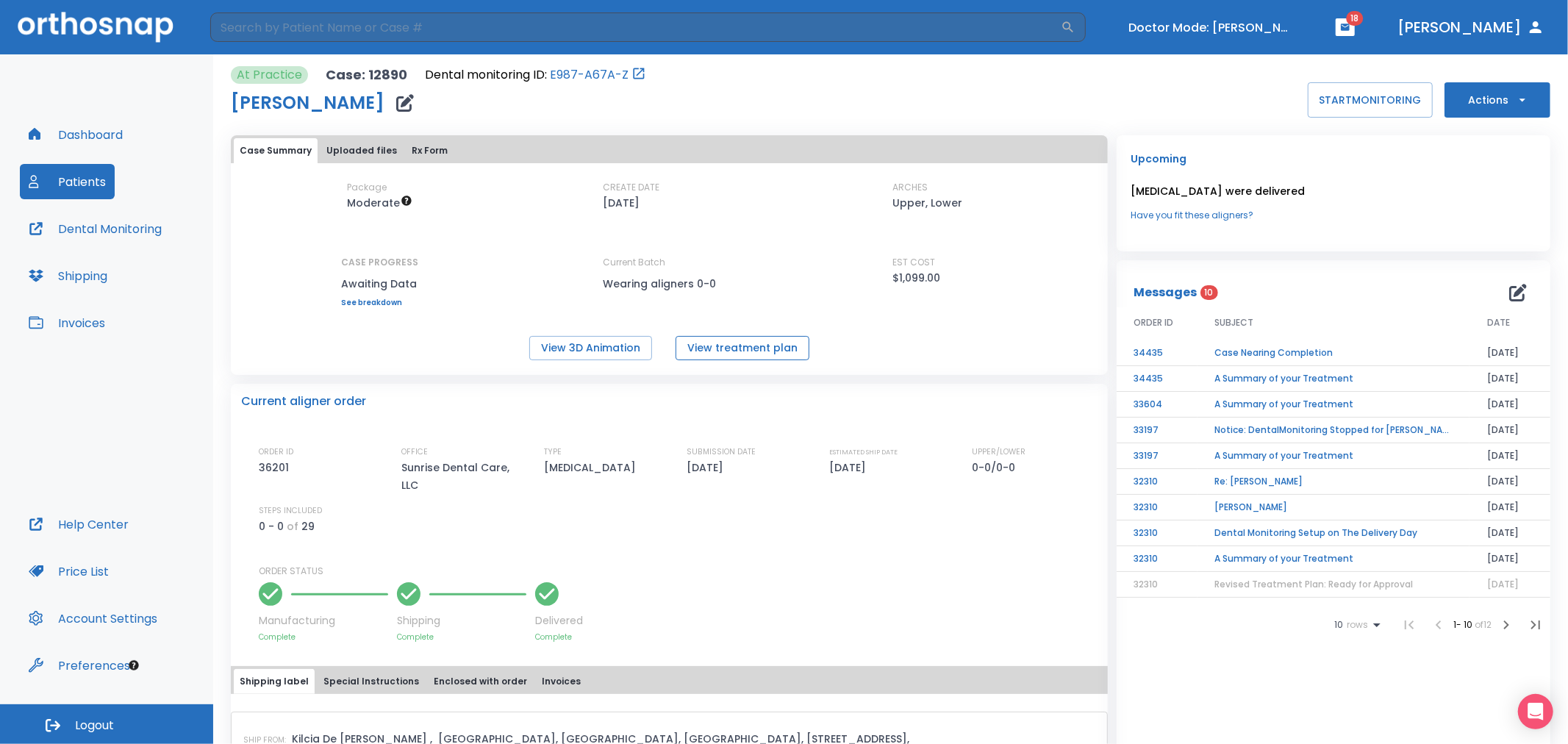
click at [712, 349] on button "View treatment plan" at bounding box center [743, 348] width 134 height 24
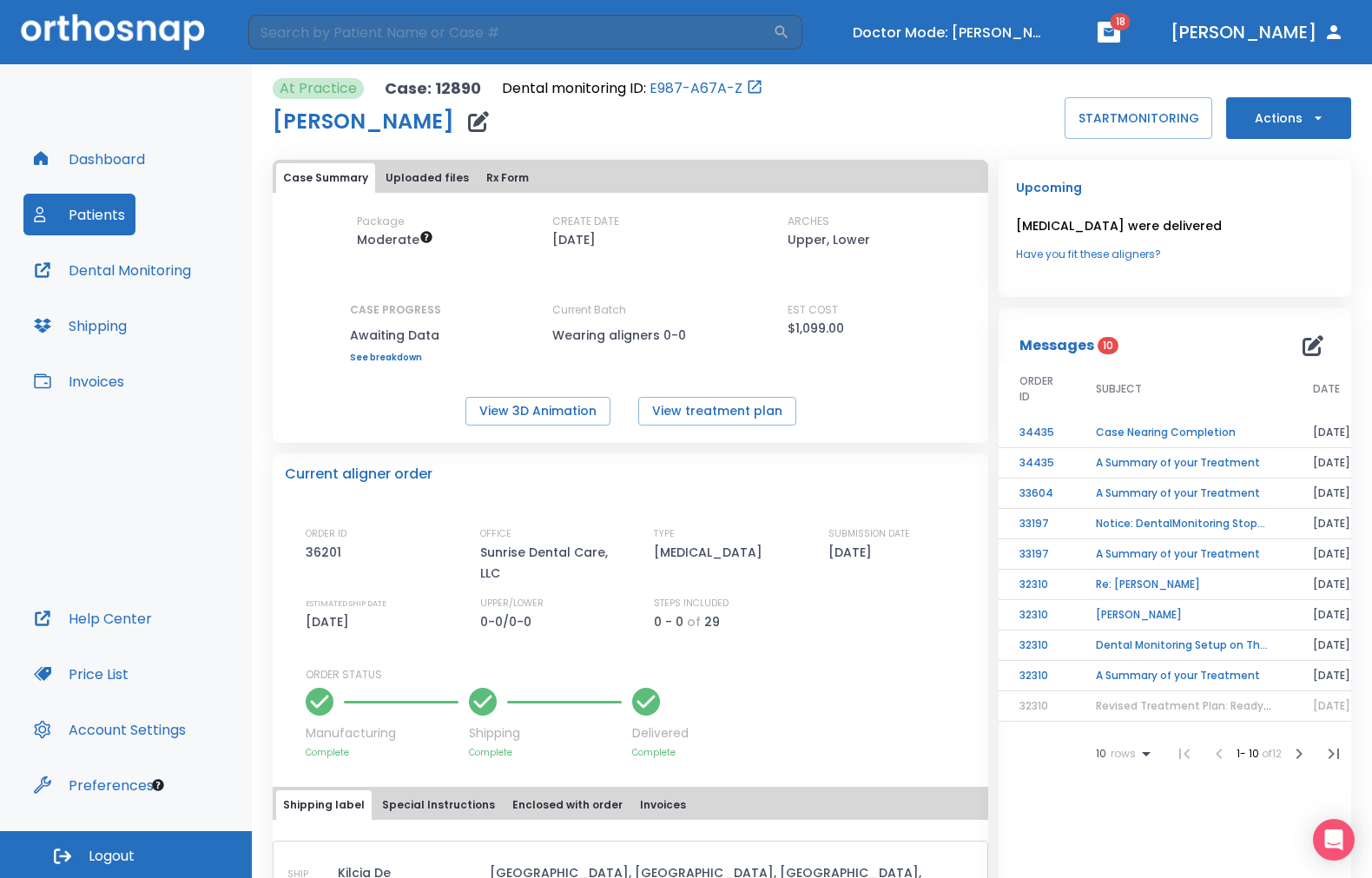
click at [327, 547] on p "36201" at bounding box center [326, 552] width 42 height 20
click at [1114, 36] on icon "button" at bounding box center [1109, 31] width 11 height 8
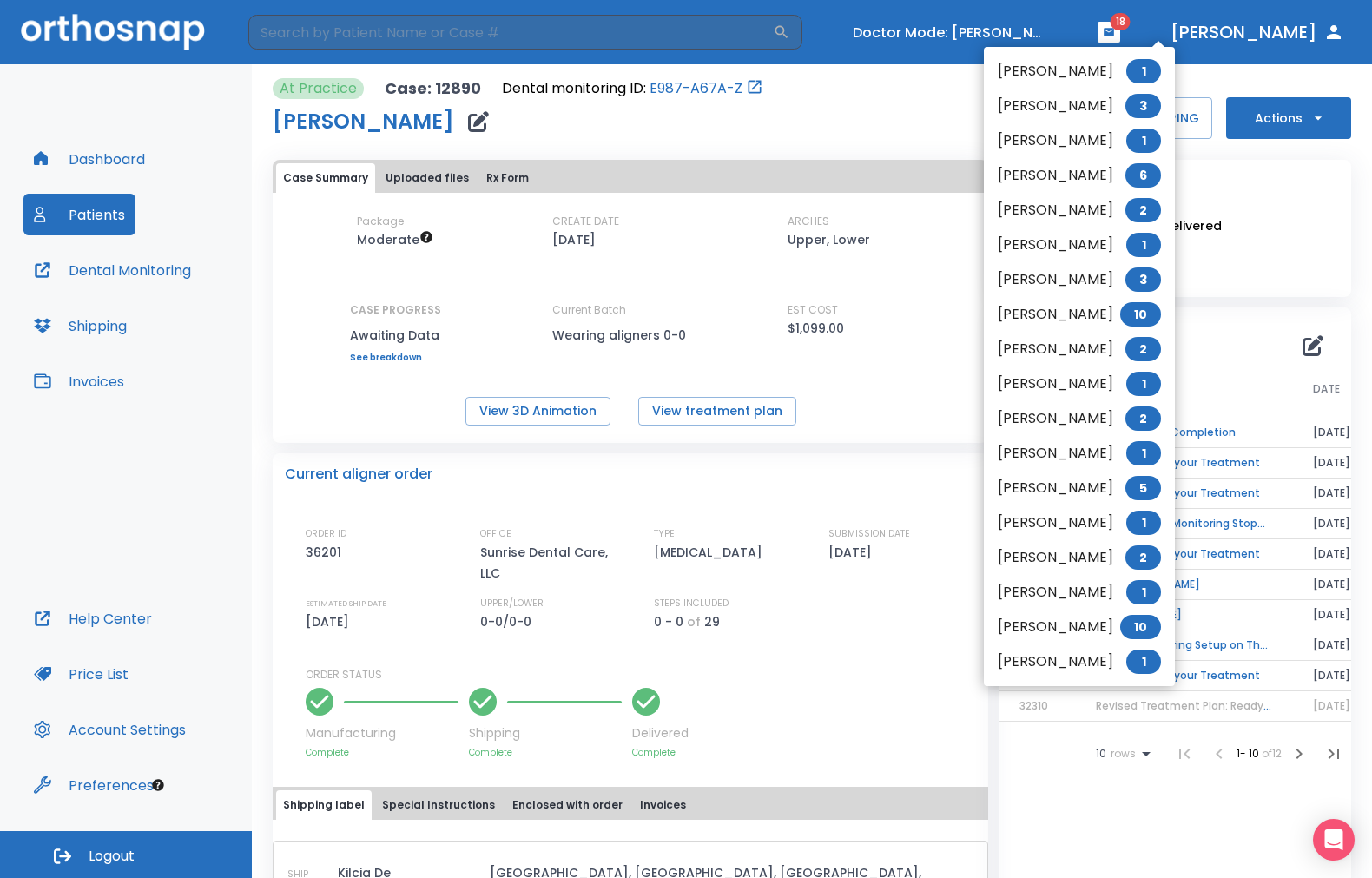
click at [1095, 26] on div at bounding box center [686, 439] width 1372 height 878
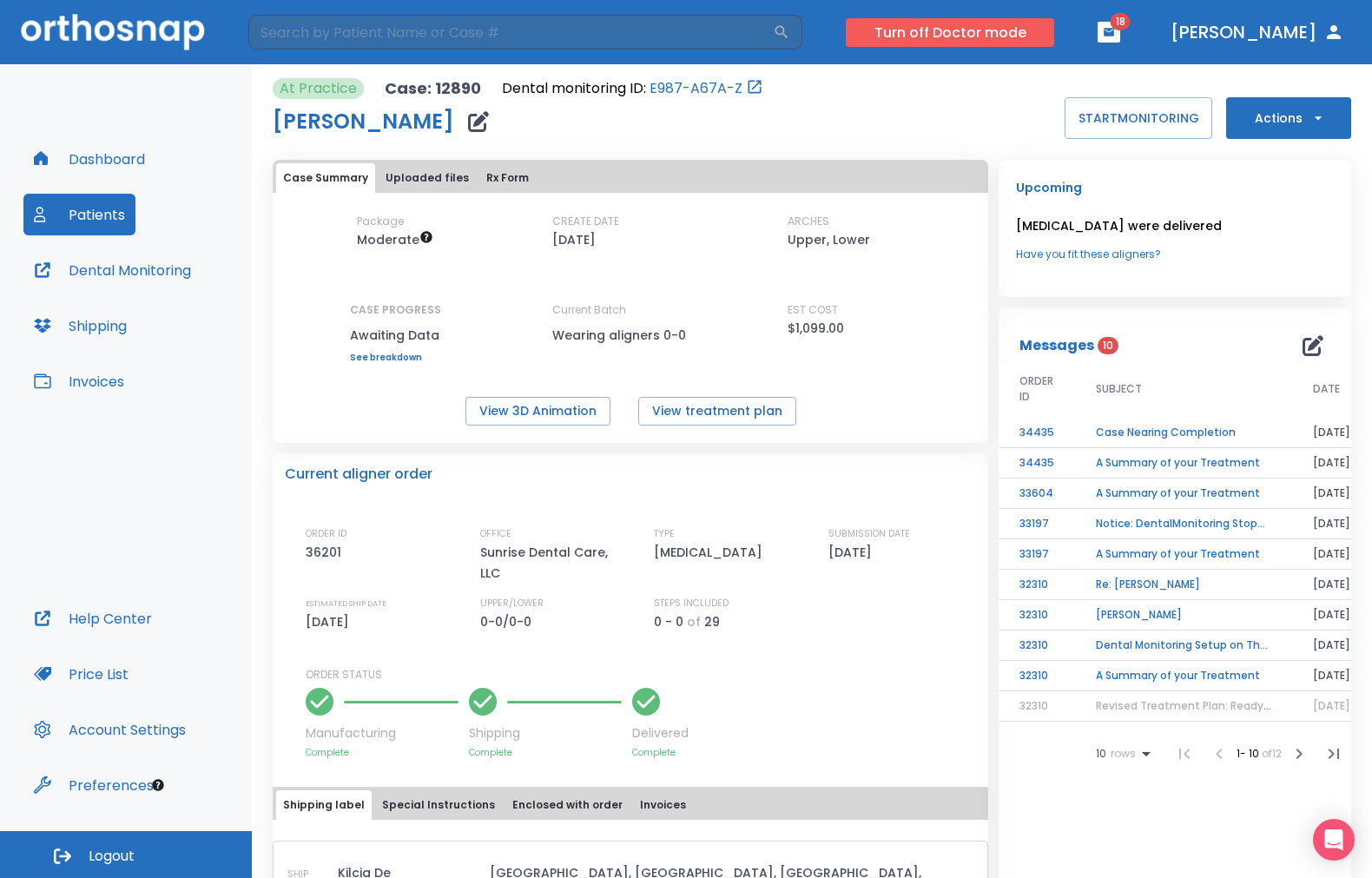
click at [1028, 35] on button "Turn off Doctor mode" at bounding box center [950, 33] width 208 height 28
